Goal: Information Seeking & Learning: Learn about a topic

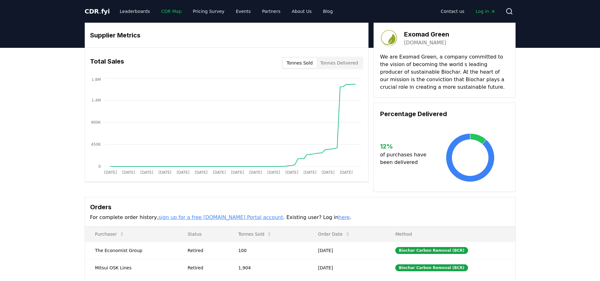
click at [164, 12] on link "CDR Map" at bounding box center [171, 11] width 30 height 11
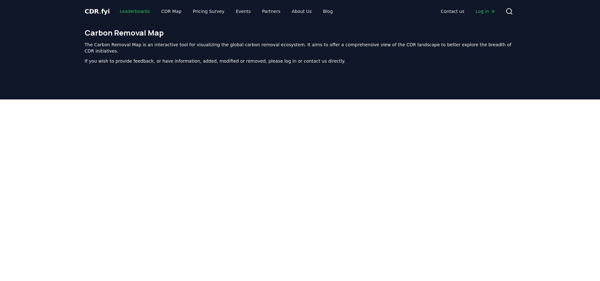
click at [138, 12] on link "Leaderboards" at bounding box center [135, 11] width 40 height 11
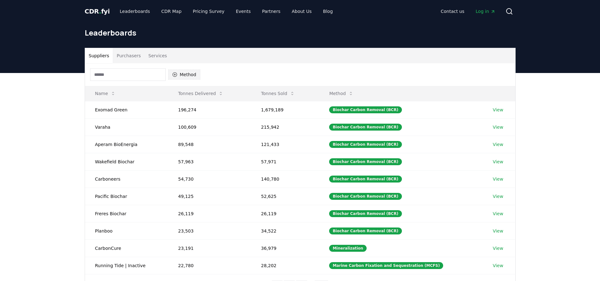
click at [181, 71] on button "Method" at bounding box center [184, 75] width 32 height 10
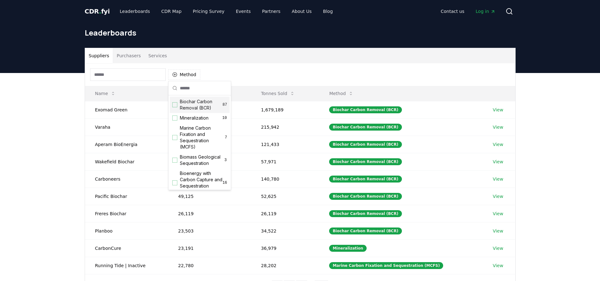
click at [176, 104] on div "Suggestions" at bounding box center [174, 104] width 5 height 5
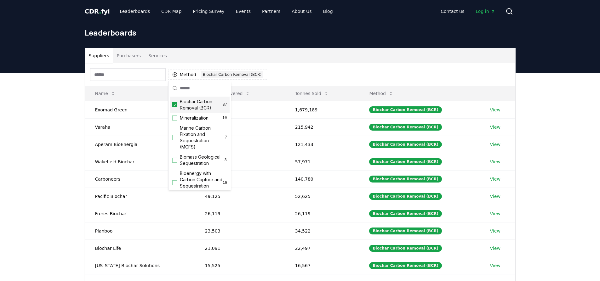
click at [540, 85] on div "Suppliers Purchasers Services Method 1 Biochar Carbon Removal (BCR) Name Tonnes…" at bounding box center [300, 199] width 600 height 252
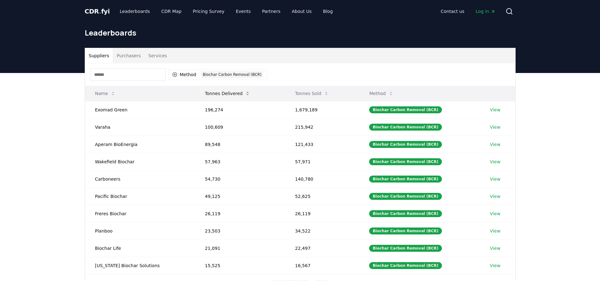
click at [229, 95] on button "Tonnes Delivered" at bounding box center [227, 93] width 55 height 13
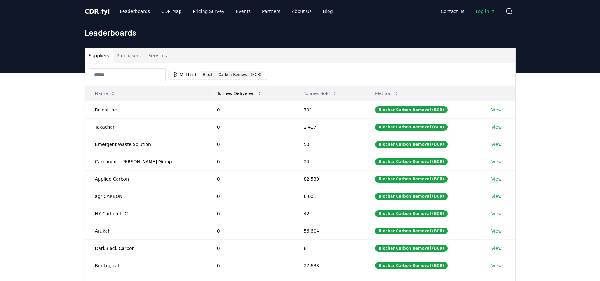
click at [229, 95] on button "Tonnes Delivered" at bounding box center [239, 93] width 55 height 13
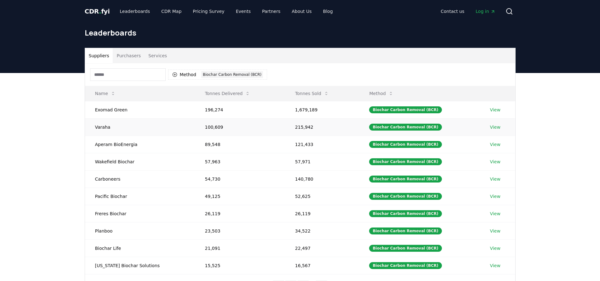
click at [494, 128] on link "View" at bounding box center [495, 127] width 10 height 6
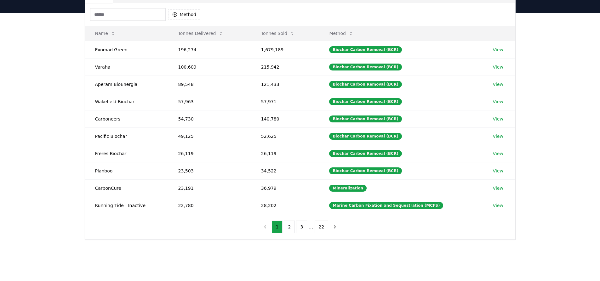
scroll to position [63, 0]
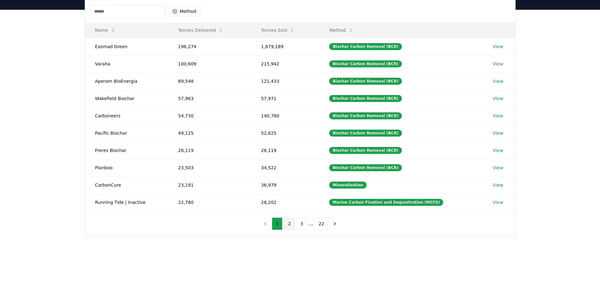
click at [291, 223] on button "2" at bounding box center [289, 224] width 11 height 13
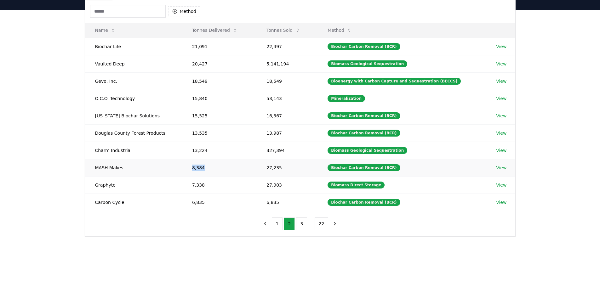
drag, startPoint x: 193, startPoint y: 168, endPoint x: 206, endPoint y: 172, distance: 13.6
click at [206, 172] on td "8,384" at bounding box center [219, 167] width 74 height 17
click at [281, 225] on button "1" at bounding box center [277, 224] width 11 height 13
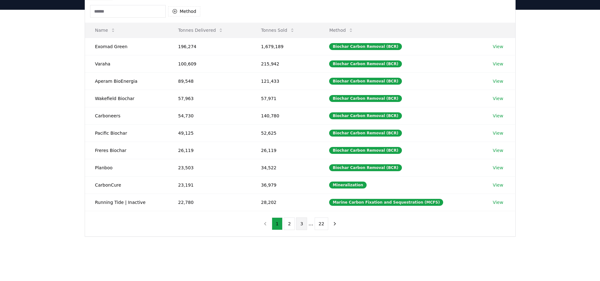
click at [300, 221] on button "3" at bounding box center [301, 224] width 11 height 13
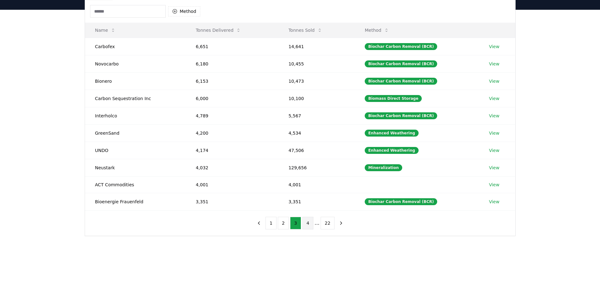
click at [308, 225] on button "4" at bounding box center [308, 223] width 11 height 13
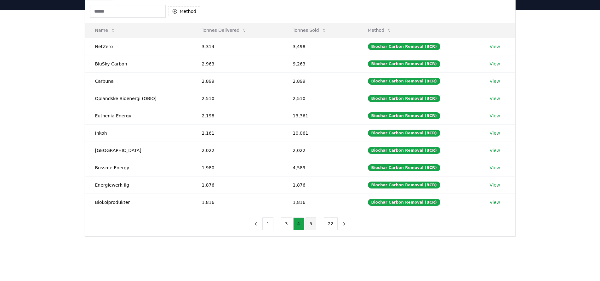
click at [310, 222] on button "5" at bounding box center [311, 224] width 11 height 13
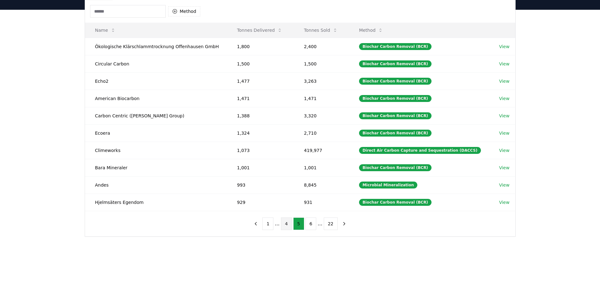
click at [285, 225] on button "4" at bounding box center [286, 224] width 11 height 13
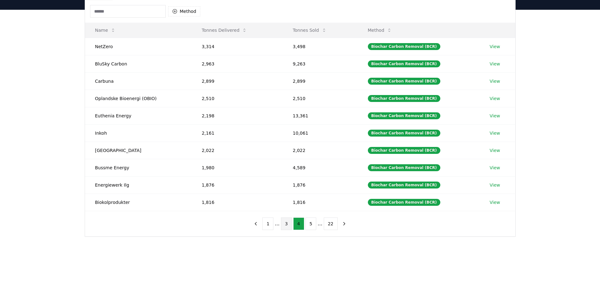
click at [285, 223] on button "3" at bounding box center [286, 224] width 11 height 13
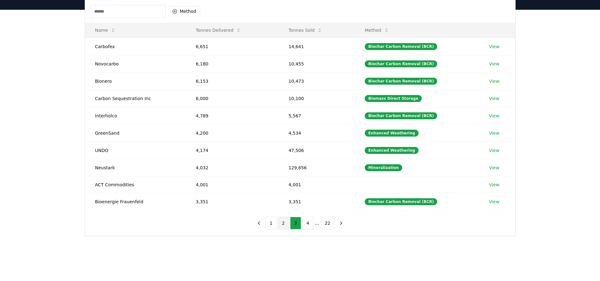
click at [286, 226] on button "2" at bounding box center [283, 223] width 11 height 13
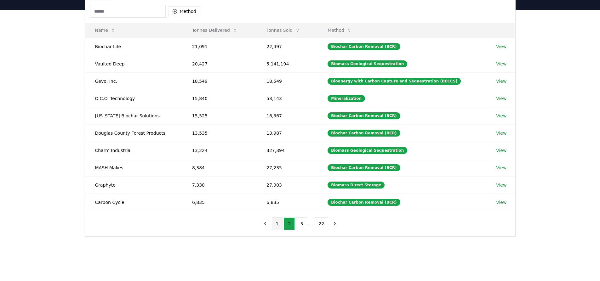
click at [280, 226] on button "1" at bounding box center [277, 224] width 11 height 13
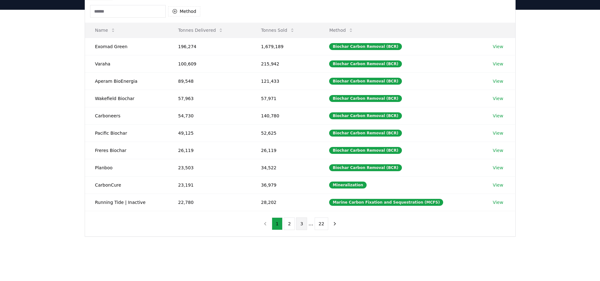
click at [302, 226] on button "3" at bounding box center [301, 224] width 11 height 13
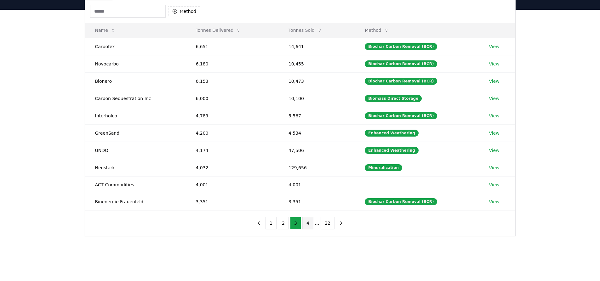
click at [310, 225] on button "4" at bounding box center [308, 223] width 11 height 13
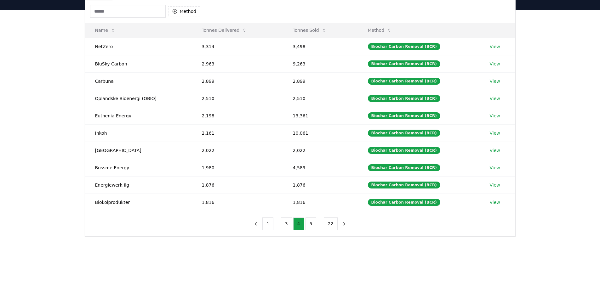
click at [310, 225] on button "5" at bounding box center [311, 224] width 11 height 13
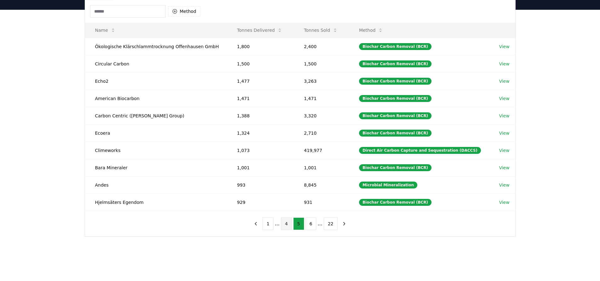
click at [310, 225] on button "6" at bounding box center [311, 224] width 11 height 13
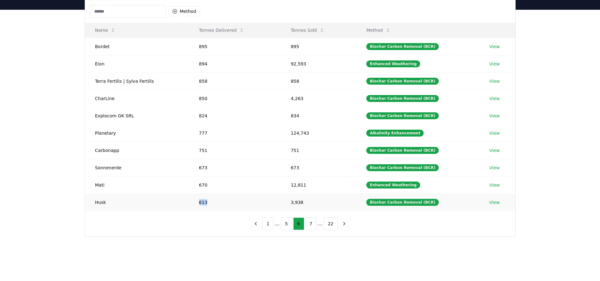
drag, startPoint x: 205, startPoint y: 205, endPoint x: 190, endPoint y: 200, distance: 16.2
click at [190, 200] on td "613" at bounding box center [235, 202] width 92 height 17
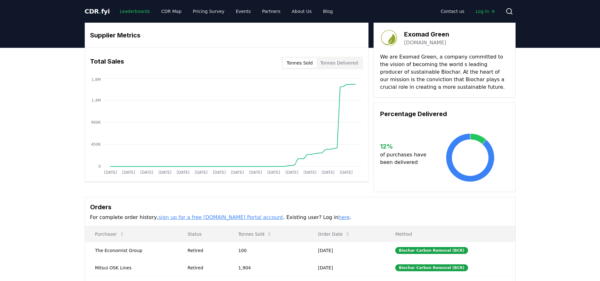
click at [130, 11] on link "Leaderboards" at bounding box center [135, 11] width 40 height 11
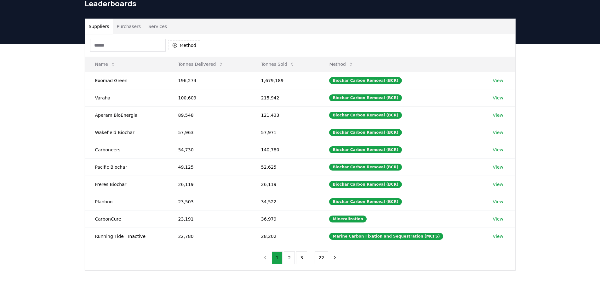
scroll to position [29, 0]
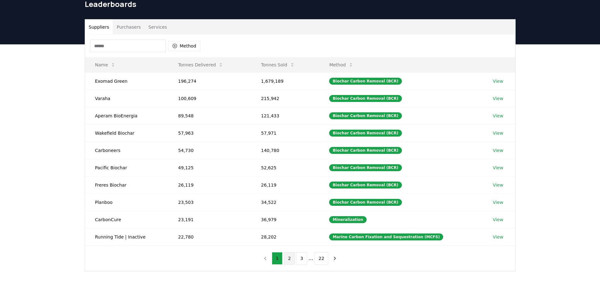
click at [287, 258] on button "2" at bounding box center [289, 258] width 11 height 13
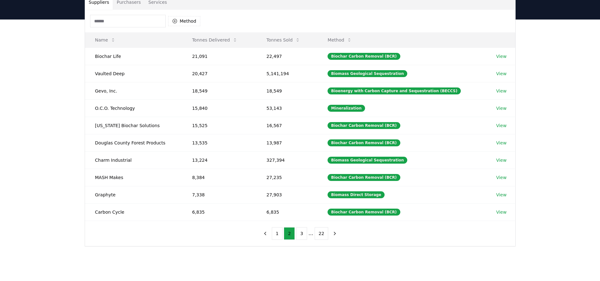
scroll to position [57, 0]
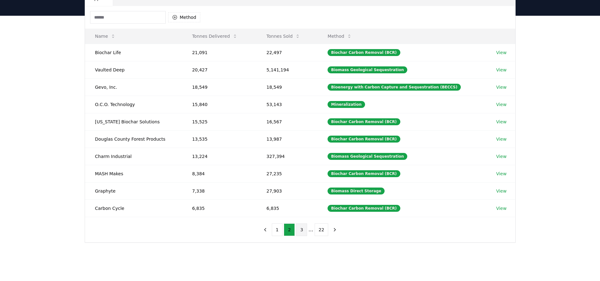
click at [302, 232] on button "3" at bounding box center [301, 230] width 11 height 13
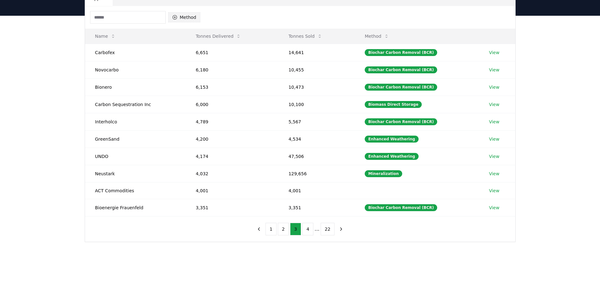
click at [197, 16] on button "Method" at bounding box center [184, 17] width 32 height 10
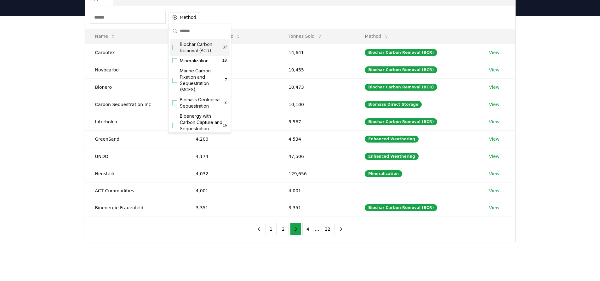
click at [193, 53] on span "Biochar Carbon Removal (BCR)" at bounding box center [201, 47] width 43 height 13
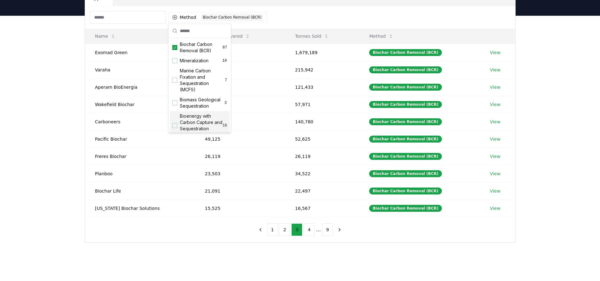
click at [62, 212] on div "Suppliers Purchasers Services Method 1 Biochar Carbon Removal (BCR) Name Tonnes…" at bounding box center [300, 142] width 600 height 252
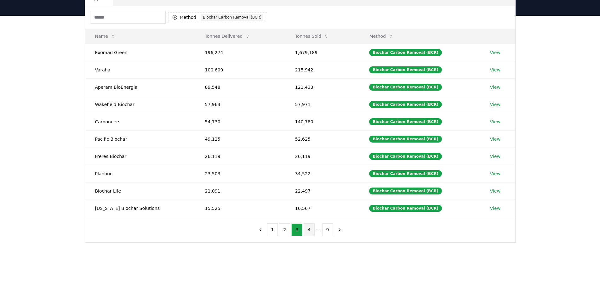
click at [309, 232] on button "4" at bounding box center [309, 230] width 11 height 13
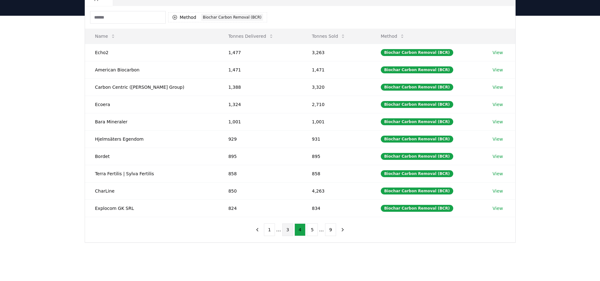
click at [287, 233] on button "3" at bounding box center [287, 230] width 11 height 13
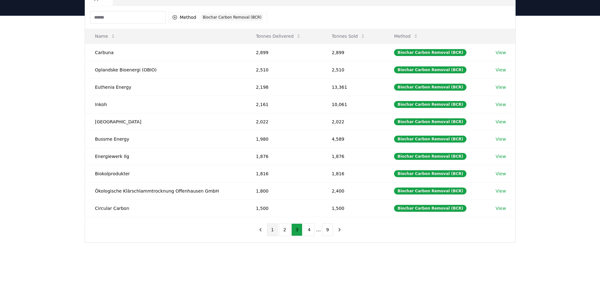
click at [276, 229] on button "1" at bounding box center [272, 230] width 11 height 13
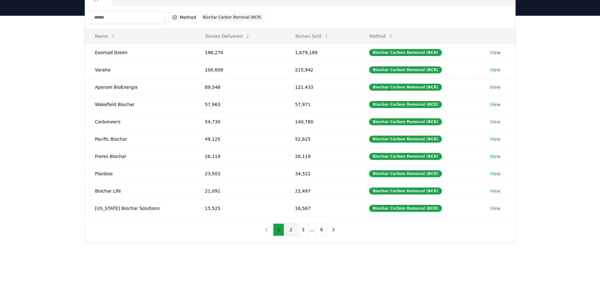
click at [293, 232] on button "2" at bounding box center [291, 230] width 11 height 13
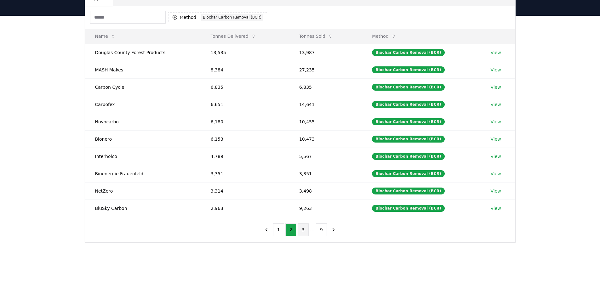
click at [305, 230] on button "3" at bounding box center [303, 230] width 11 height 13
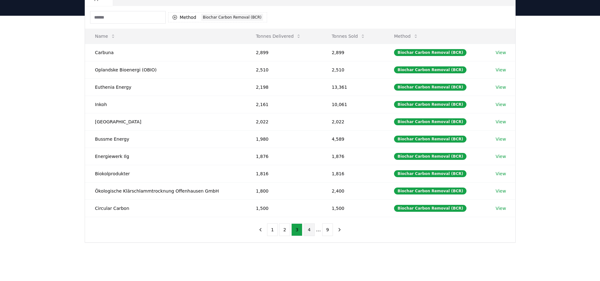
click at [310, 230] on button "4" at bounding box center [309, 230] width 11 height 13
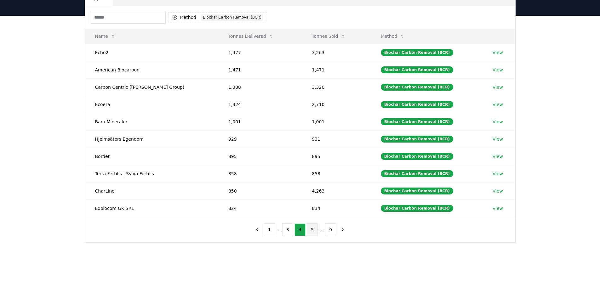
click at [311, 229] on button "5" at bounding box center [312, 230] width 11 height 13
